Goal: Task Accomplishment & Management: Manage account settings

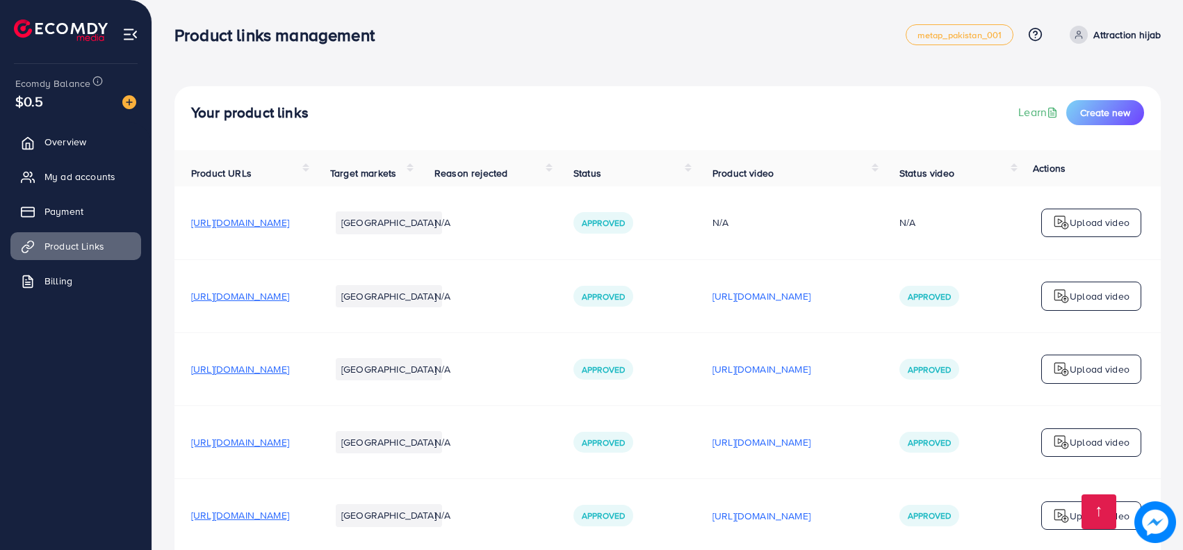
scroll to position [4218, 0]
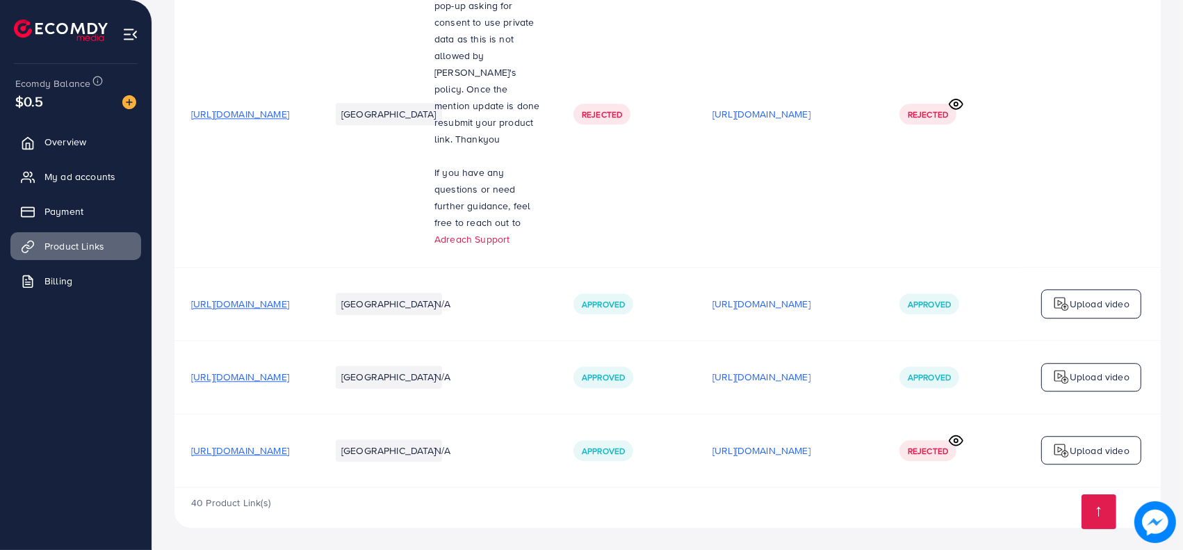
click at [313, 439] on td "[URL][DOMAIN_NAME]" at bounding box center [243, 449] width 139 height 73
click at [289, 450] on span "[URL][DOMAIN_NAME]" at bounding box center [240, 450] width 98 height 14
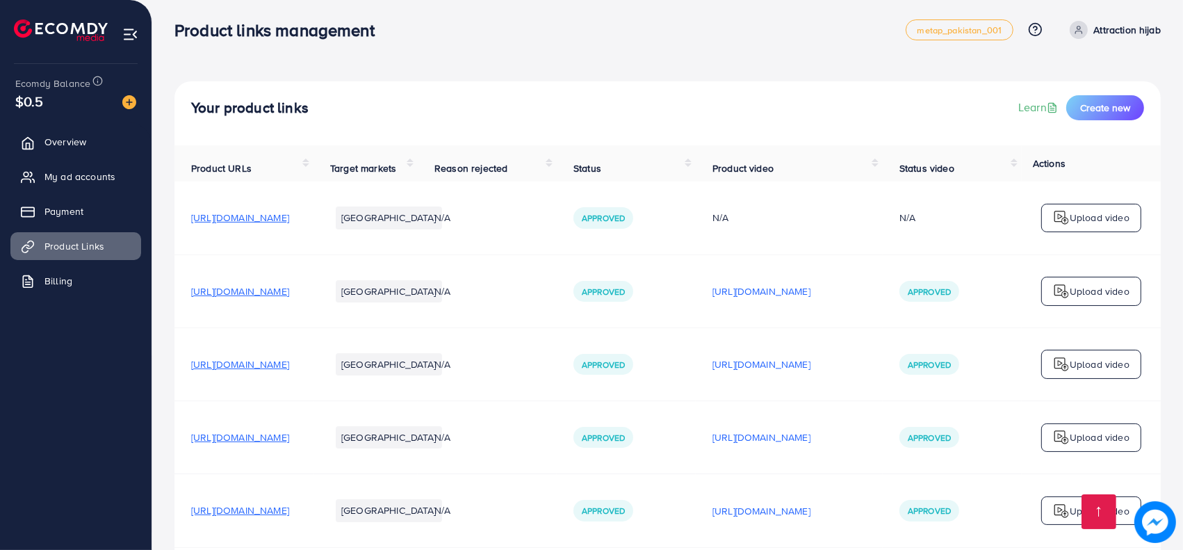
scroll to position [0, 0]
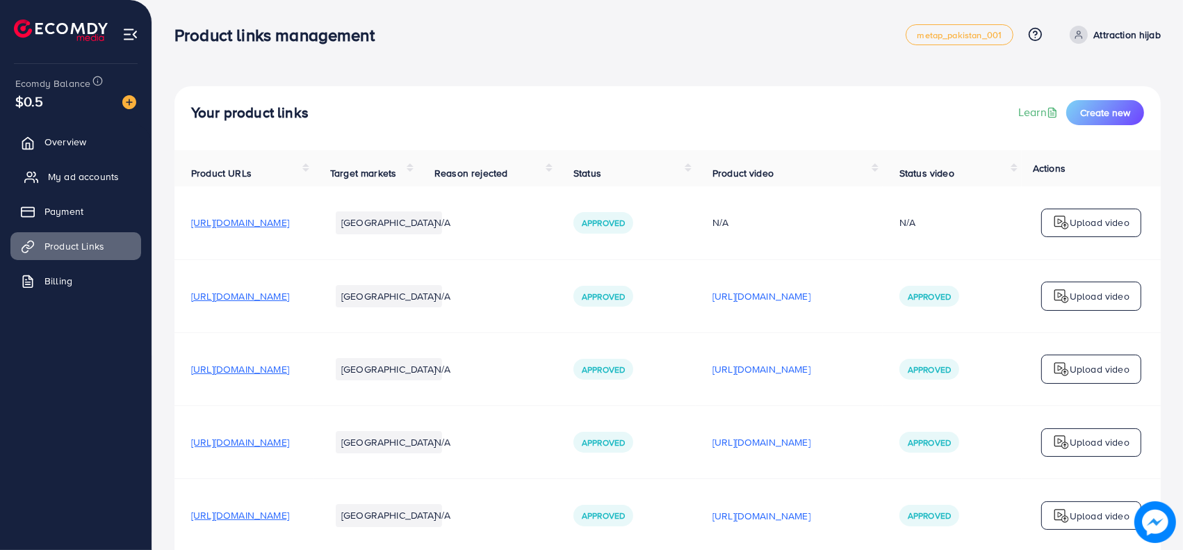
click at [92, 183] on span "My ad accounts" at bounding box center [83, 177] width 71 height 14
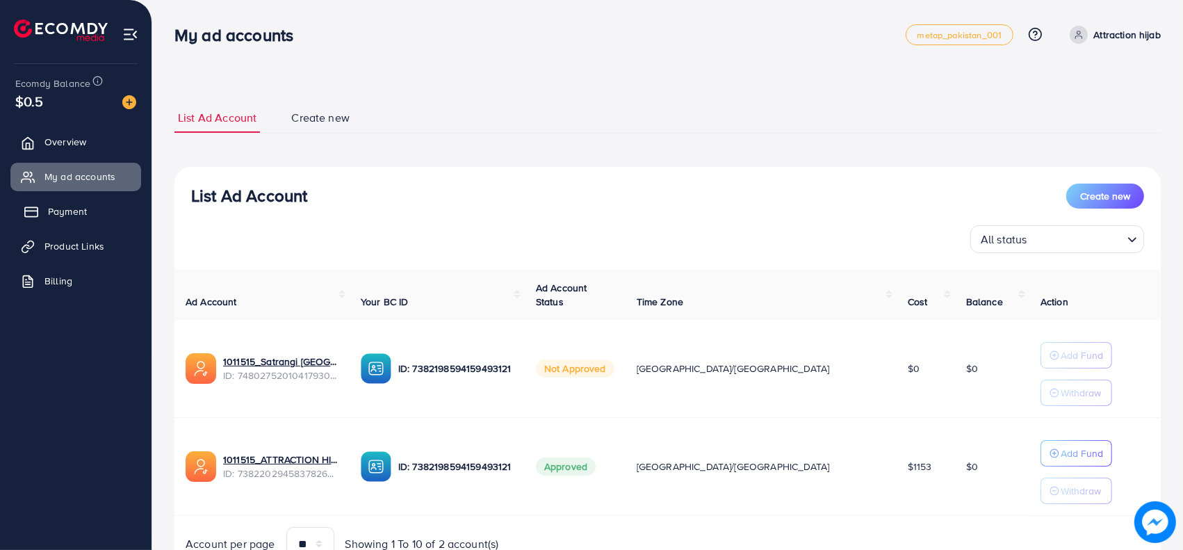
click at [88, 213] on link "Payment" at bounding box center [75, 211] width 131 height 28
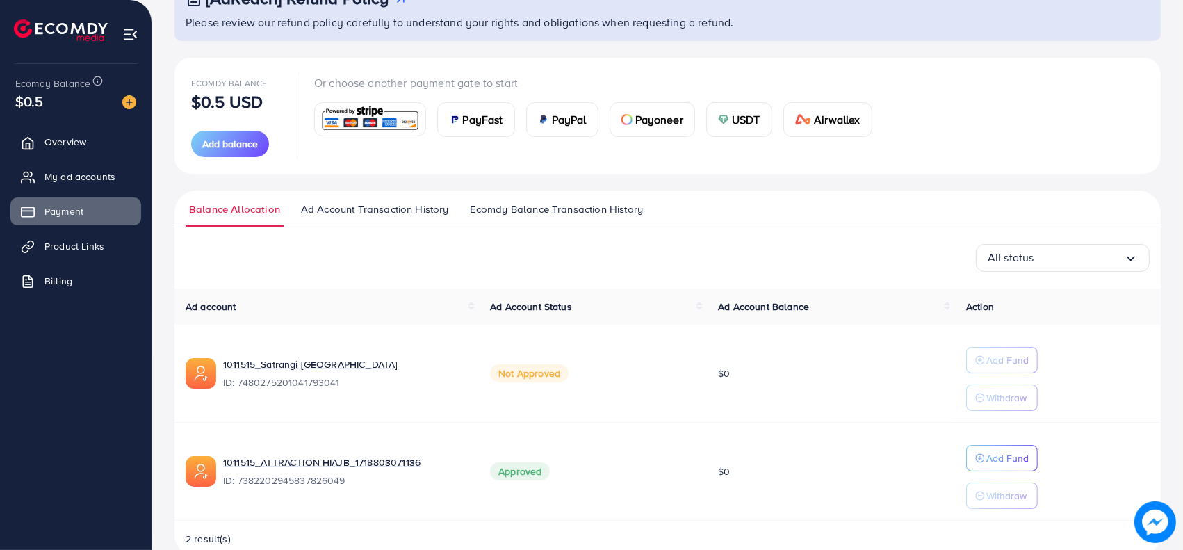
scroll to position [137, 0]
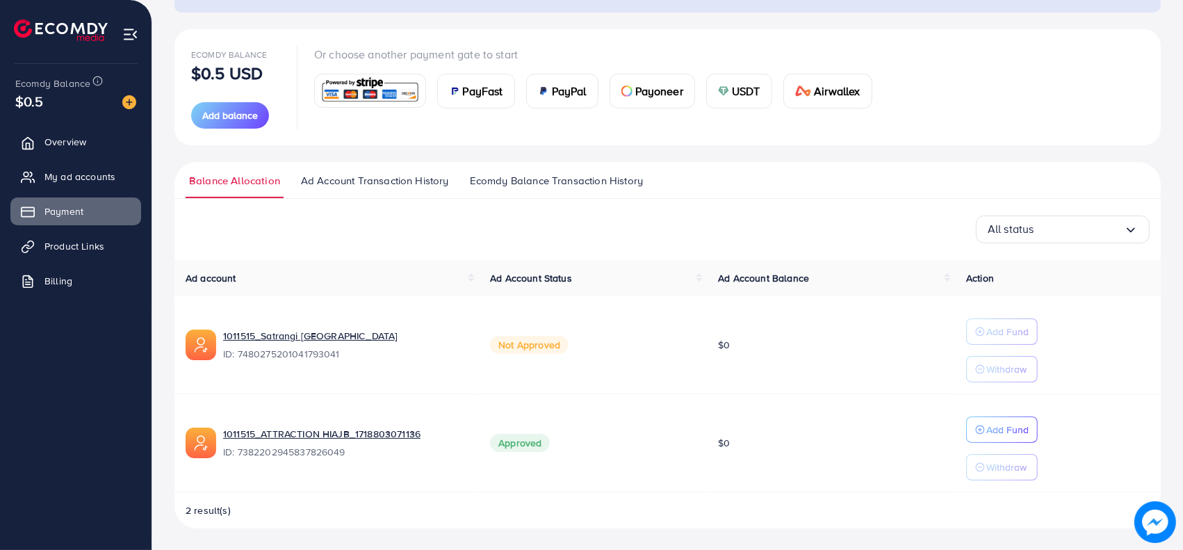
click at [367, 97] on img at bounding box center [370, 91] width 102 height 30
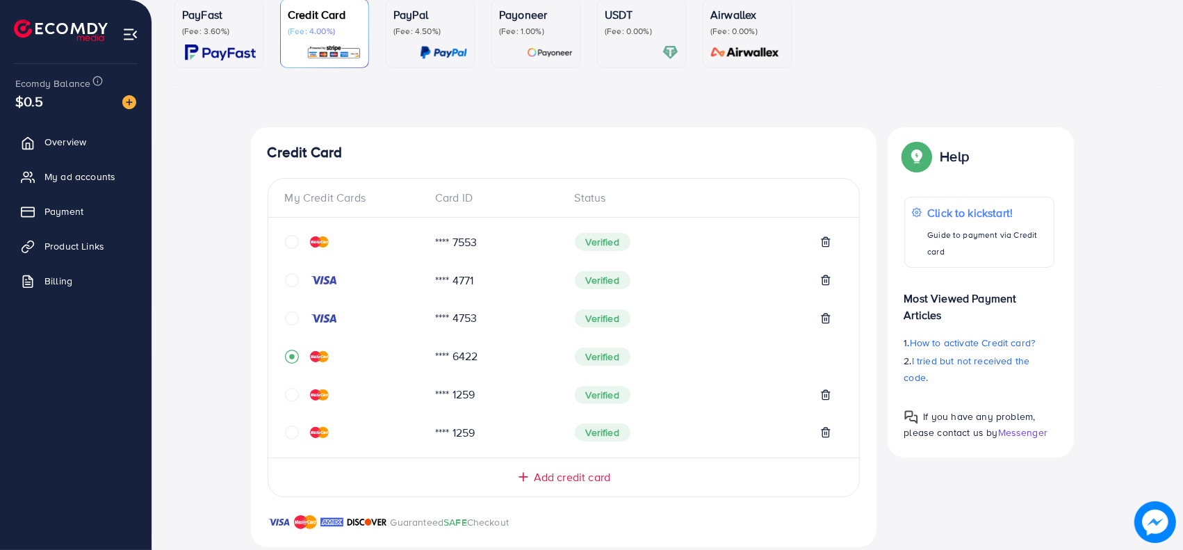
scroll to position [477, 0]
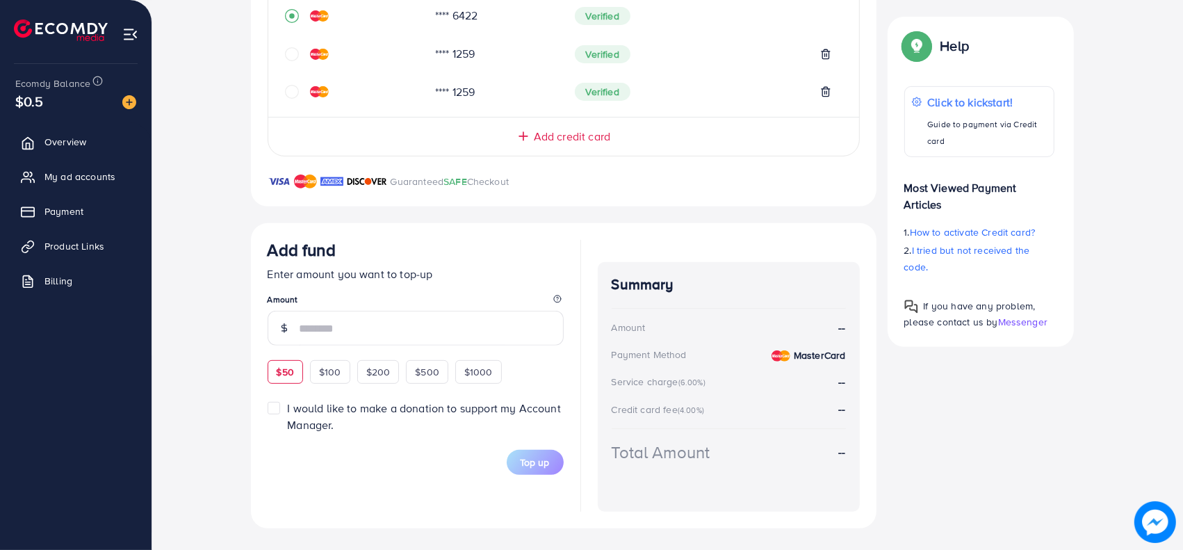
click at [283, 363] on div "Add fund Enter amount you want to top-up Amount $50 $100 $200 $500 $1000" at bounding box center [416, 312] width 296 height 144
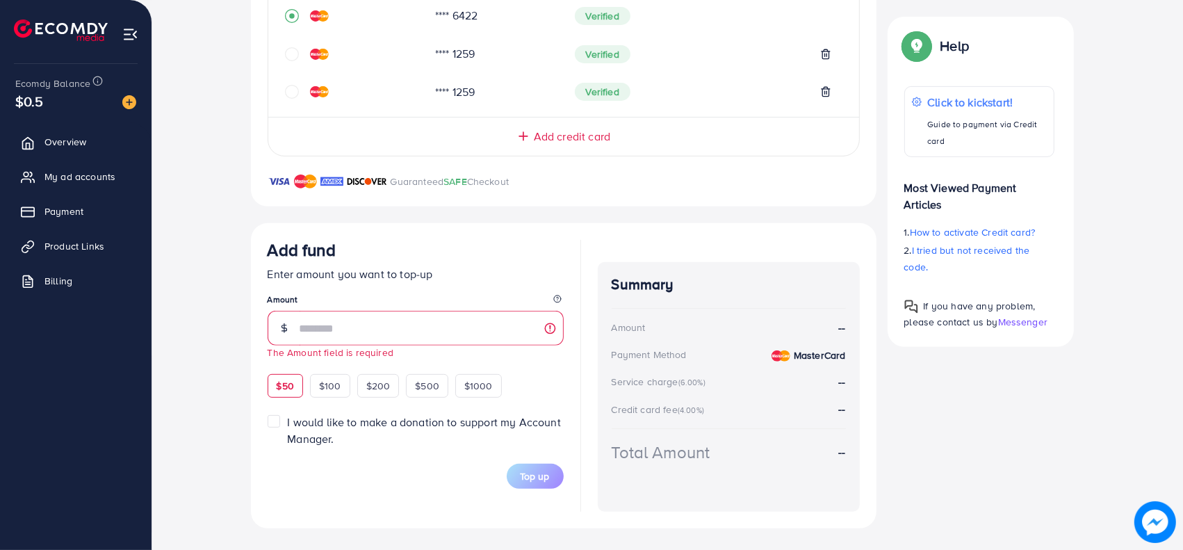
click at [295, 389] on div "$50" at bounding box center [285, 386] width 35 height 24
type input "**"
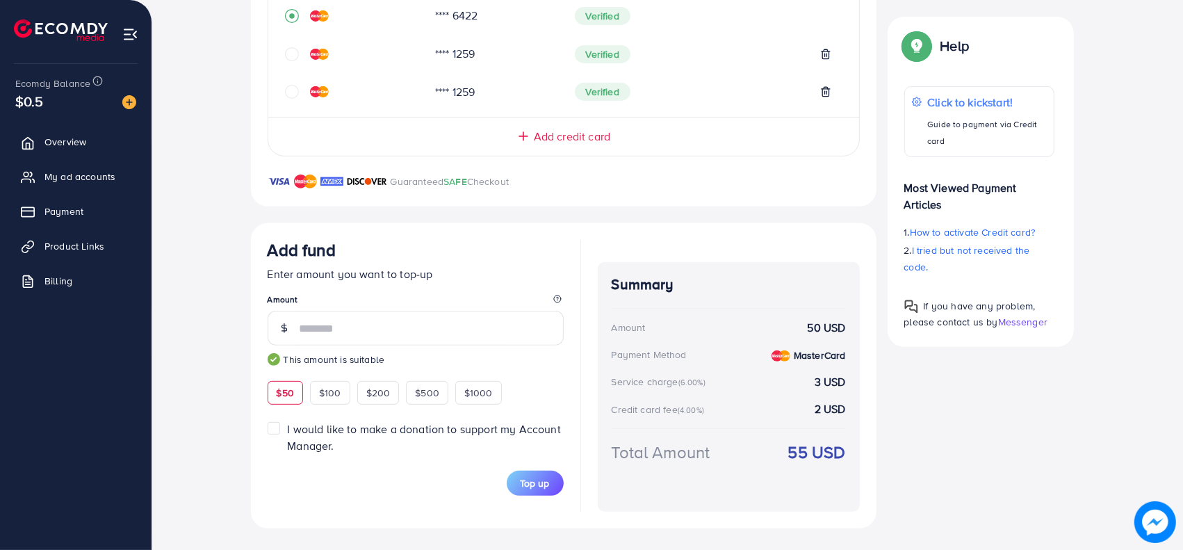
drag, startPoint x: 1178, startPoint y: 348, endPoint x: 1184, endPoint y: 313, distance: 35.9
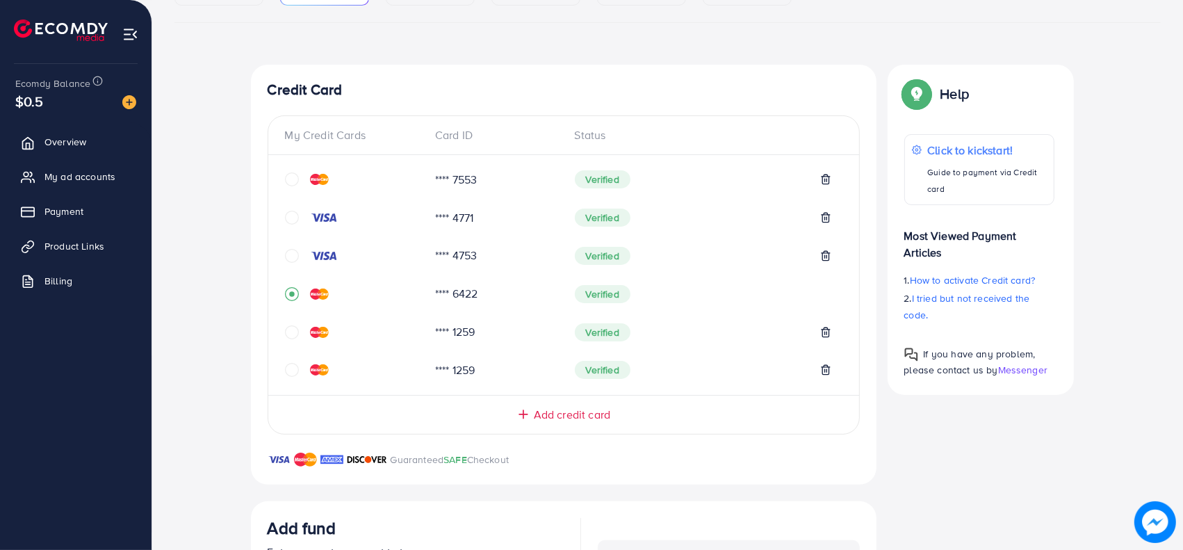
scroll to position [189, 0]
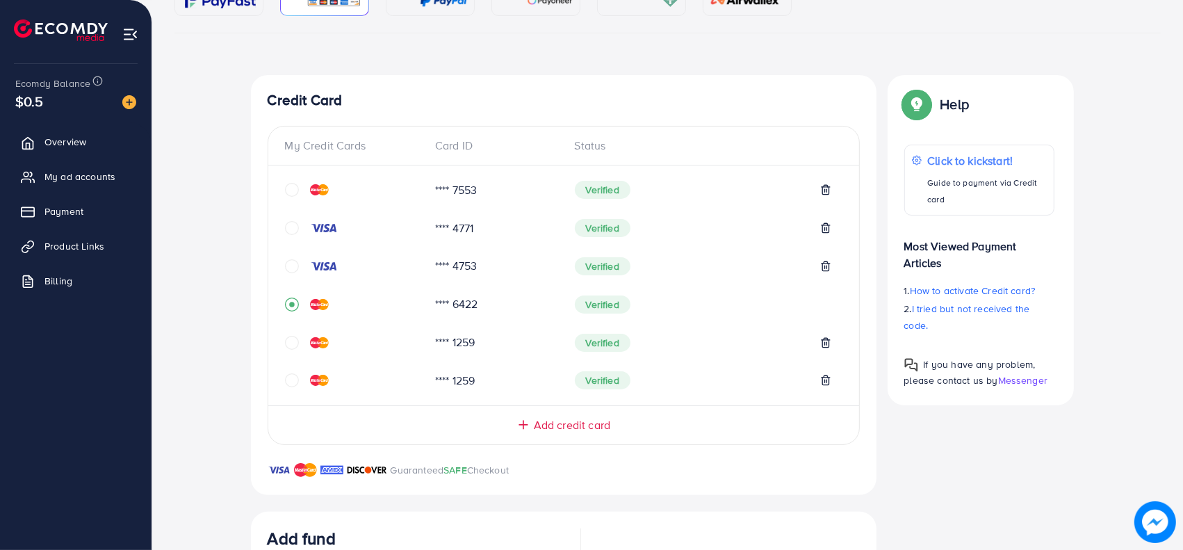
click at [286, 336] on icon "circle" at bounding box center [292, 343] width 14 height 14
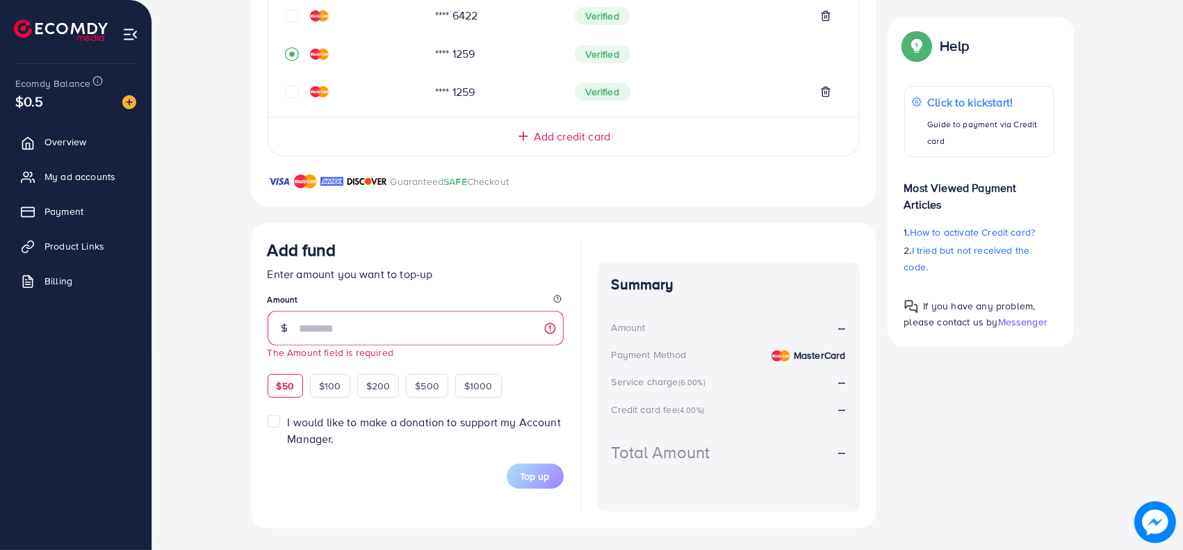
click at [283, 386] on span "$50" at bounding box center [285, 386] width 17 height 14
type input "**"
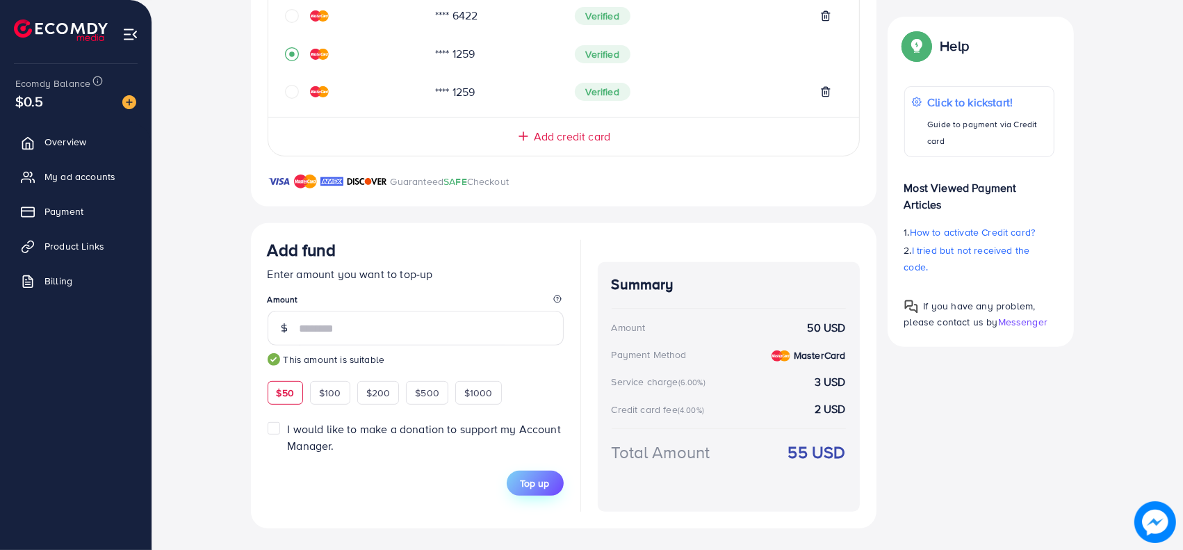
click at [538, 481] on span "Top up" at bounding box center [534, 483] width 29 height 14
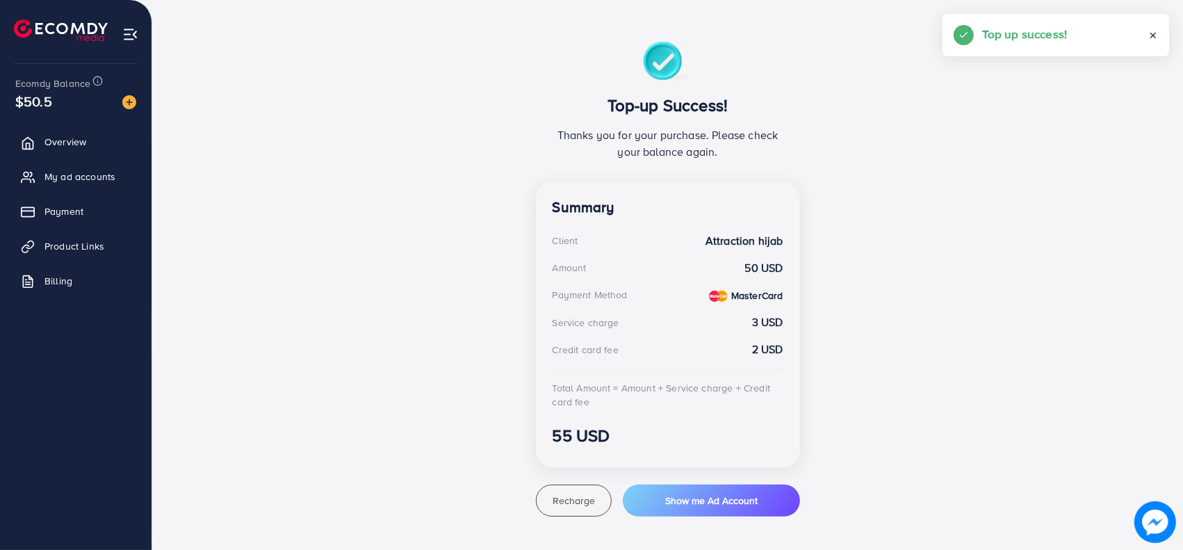
scroll to position [222, 0]
click at [81, 179] on span "My ad accounts" at bounding box center [83, 177] width 71 height 14
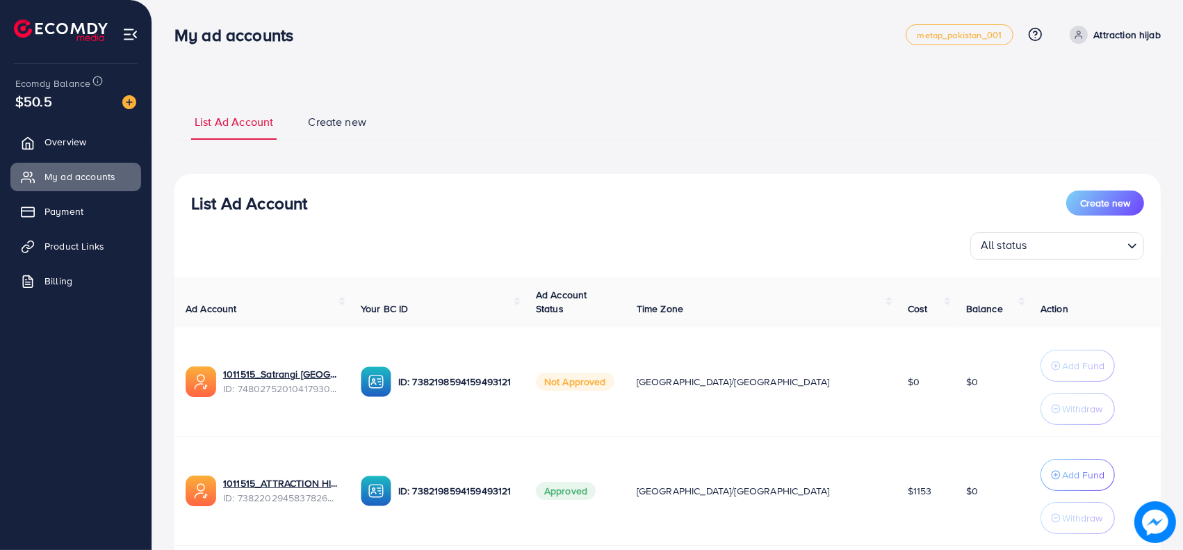
scroll to position [94, 0]
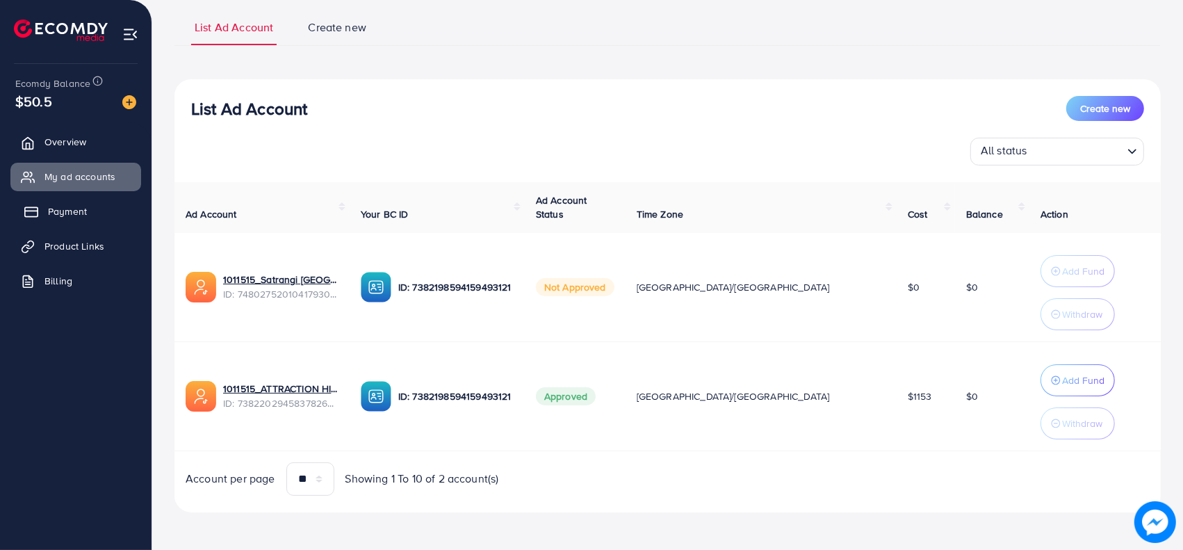
click at [81, 213] on span "Payment" at bounding box center [67, 211] width 39 height 14
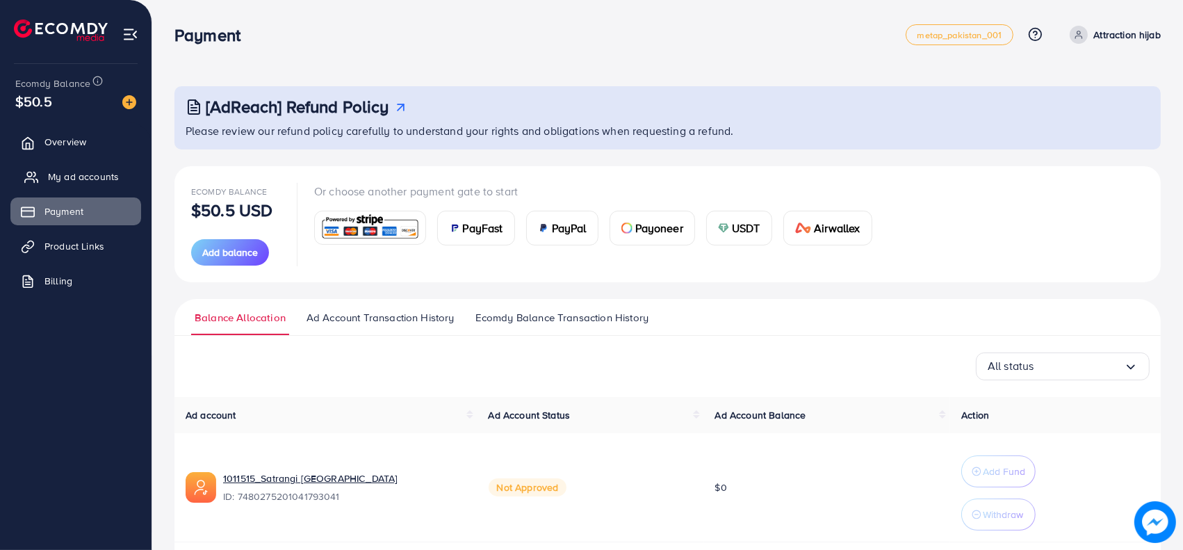
click at [74, 183] on span "My ad accounts" at bounding box center [83, 177] width 71 height 14
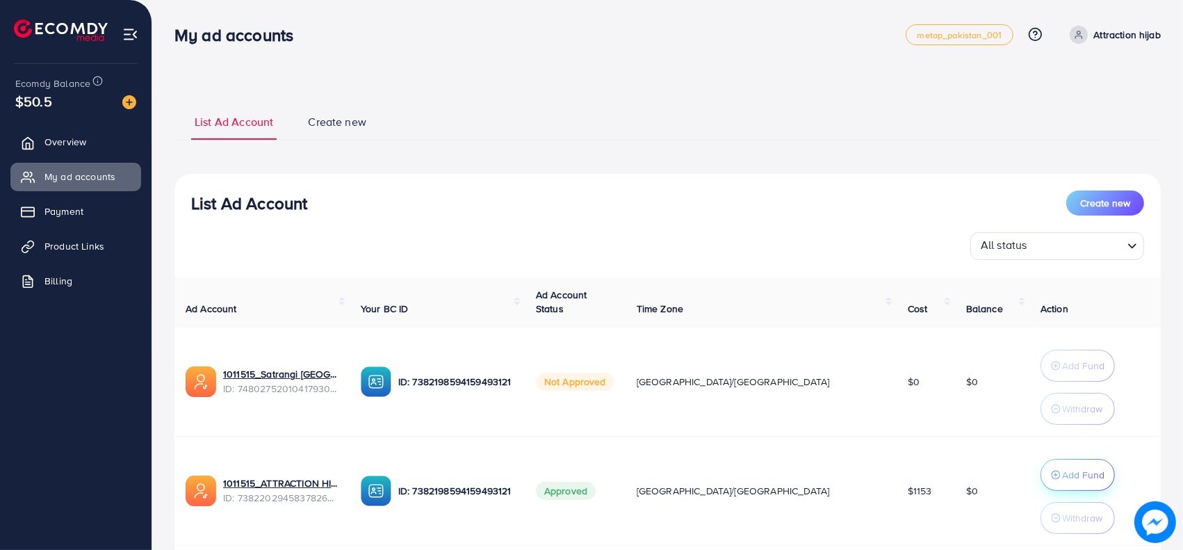
click at [1040, 486] on button "Add Fund" at bounding box center [1077, 475] width 74 height 32
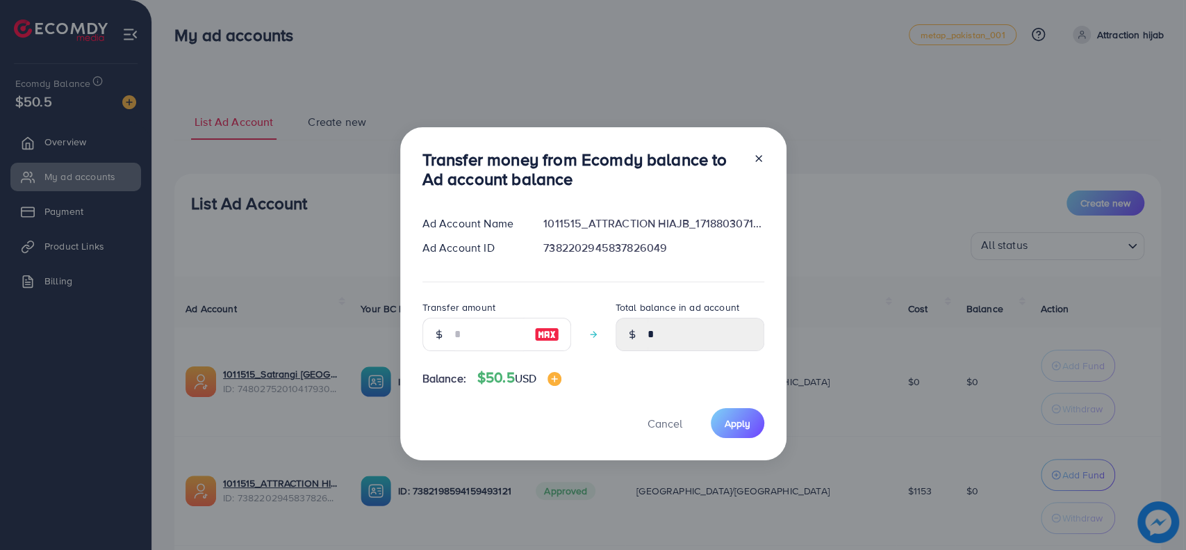
click at [528, 335] on div at bounding box center [547, 334] width 48 height 33
drag, startPoint x: 477, startPoint y: 328, endPoint x: 445, endPoint y: 325, distance: 32.8
click at [476, 328] on input "number" at bounding box center [488, 334] width 69 height 33
type input "*"
type input "****"
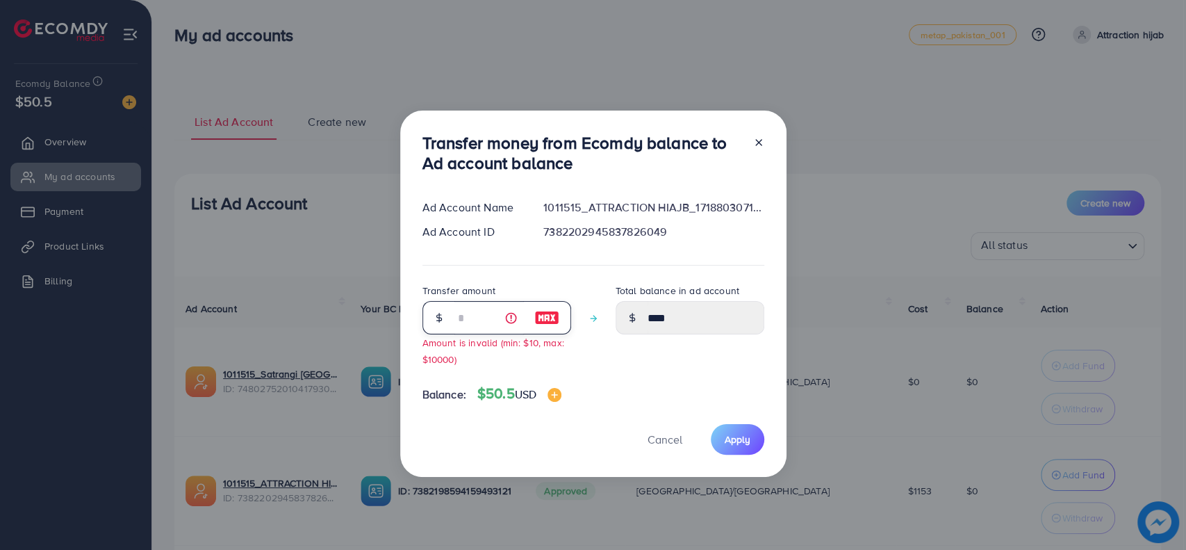
type input "**"
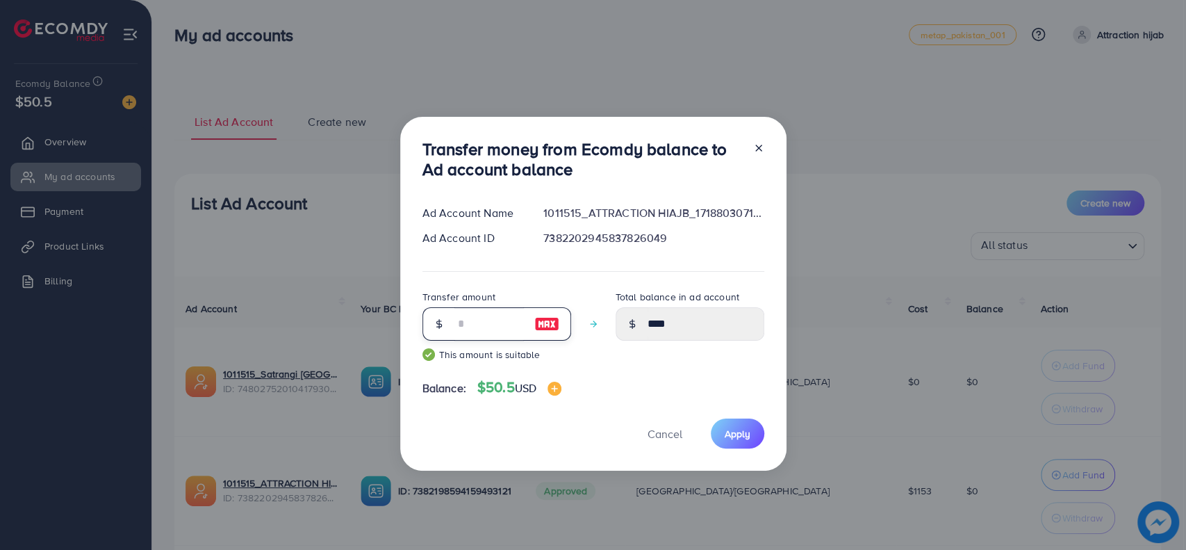
type input "*****"
type input "**"
click at [711, 399] on div "Balance: $50.5 USD" at bounding box center [593, 390] width 342 height 23
click at [746, 434] on span "Apply" at bounding box center [738, 434] width 26 height 14
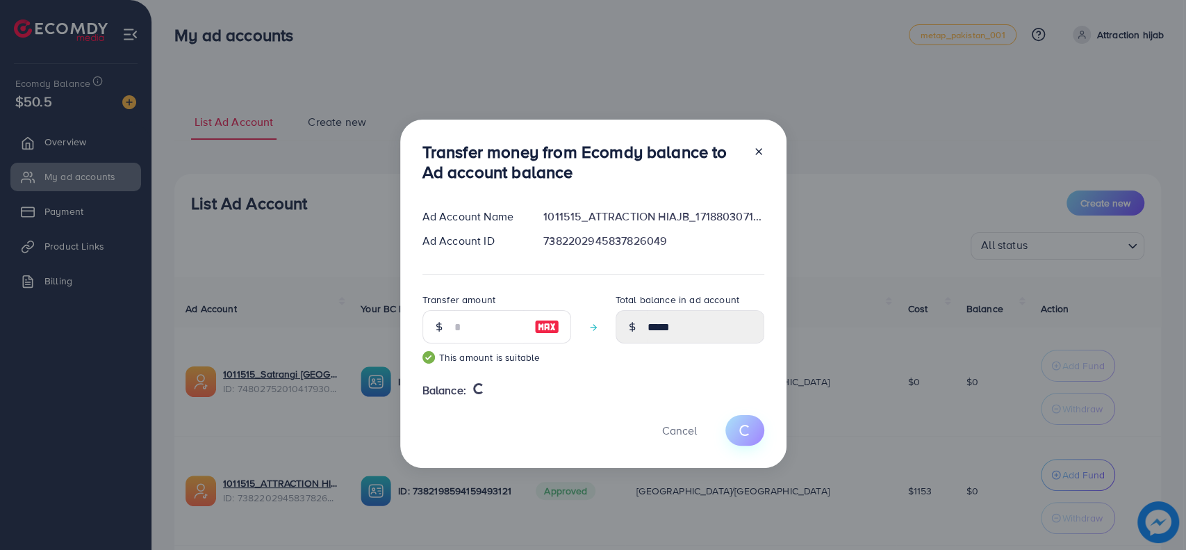
type input "*"
